Goal: Find specific page/section: Find specific page/section

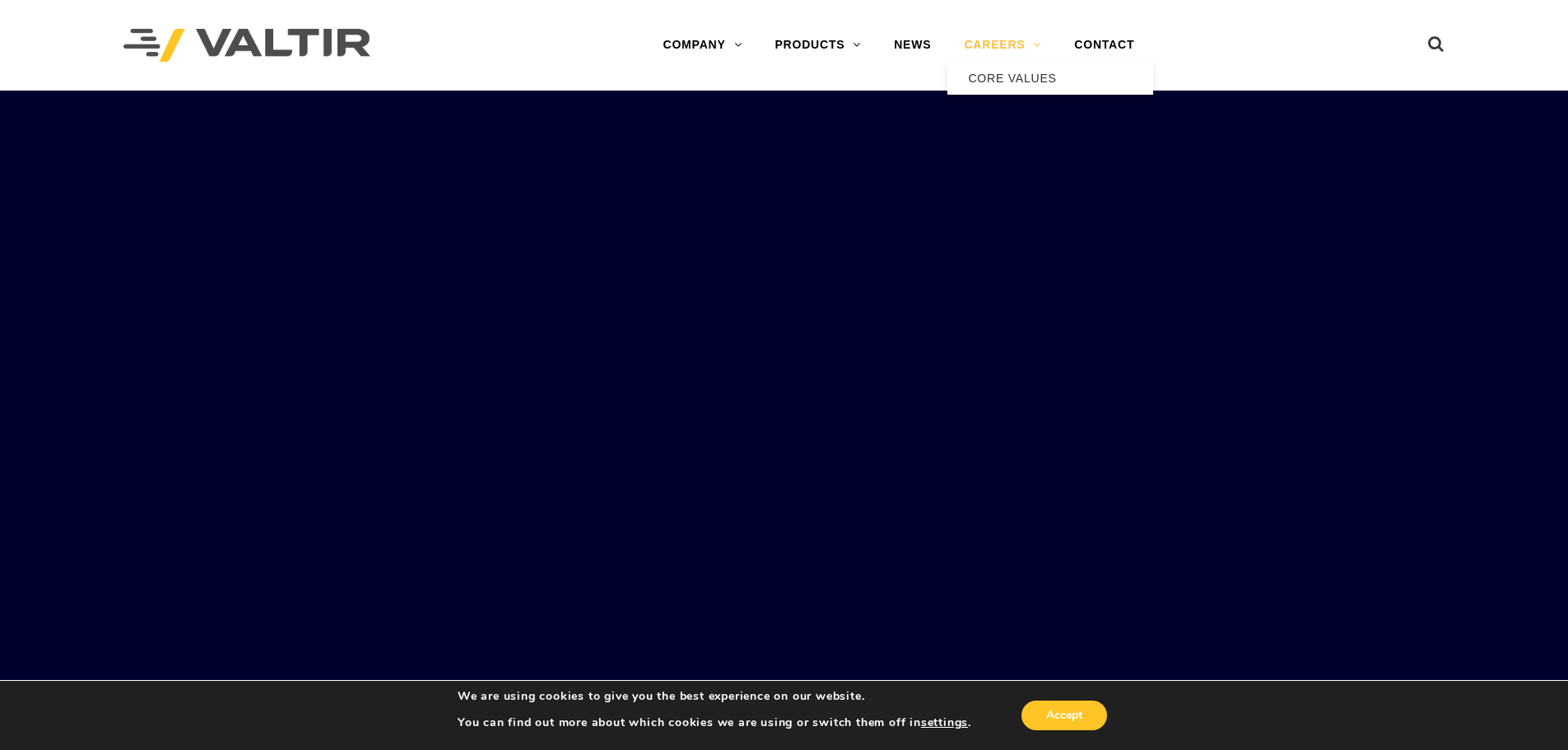
click at [1005, 41] on link "CAREERS" at bounding box center [1002, 46] width 110 height 33
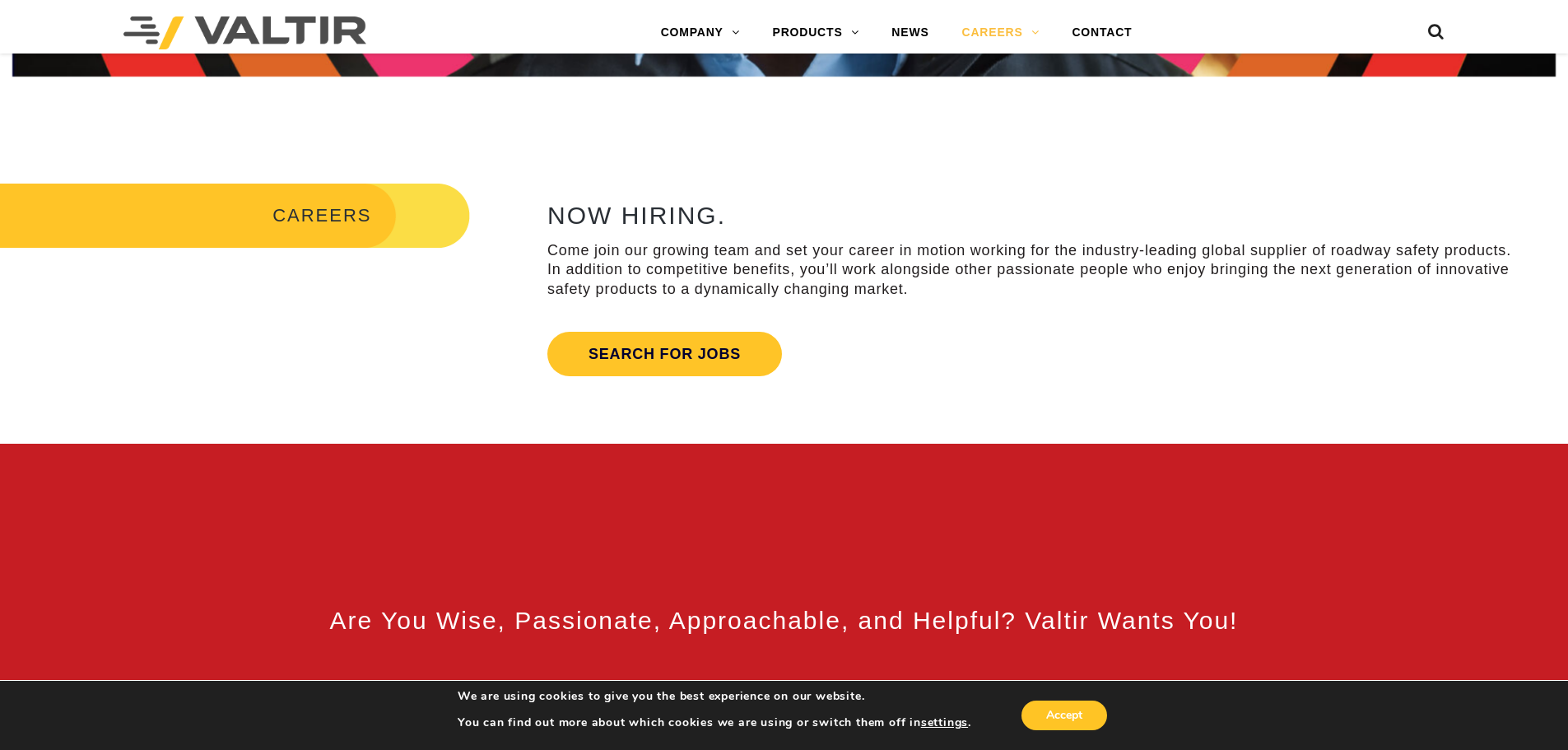
scroll to position [659, 0]
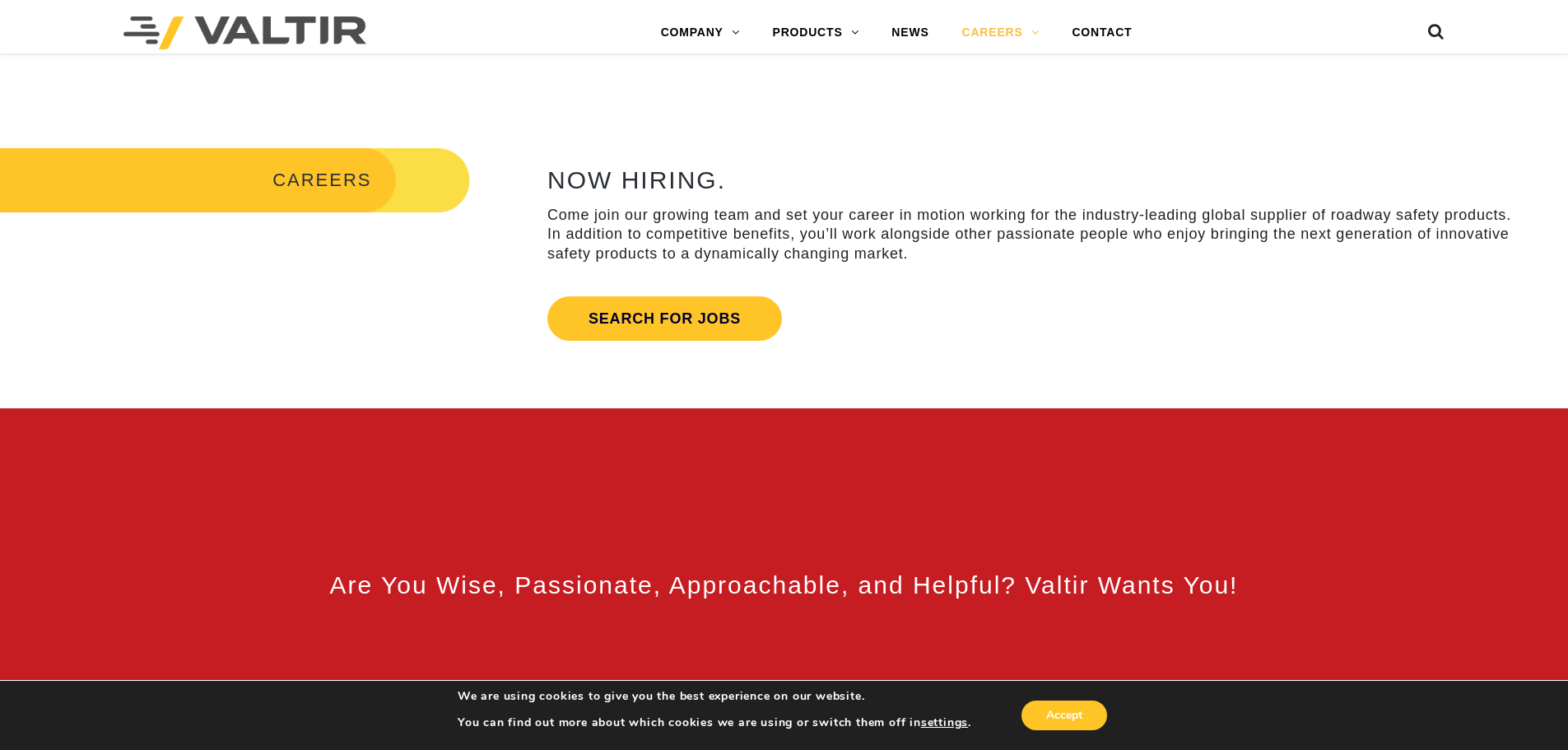
click at [663, 344] on div "Search for jobs" at bounding box center [664, 318] width 234 height 61
click at [657, 322] on link "Search for jobs" at bounding box center [664, 318] width 234 height 45
